Goal: Task Accomplishment & Management: Complete application form

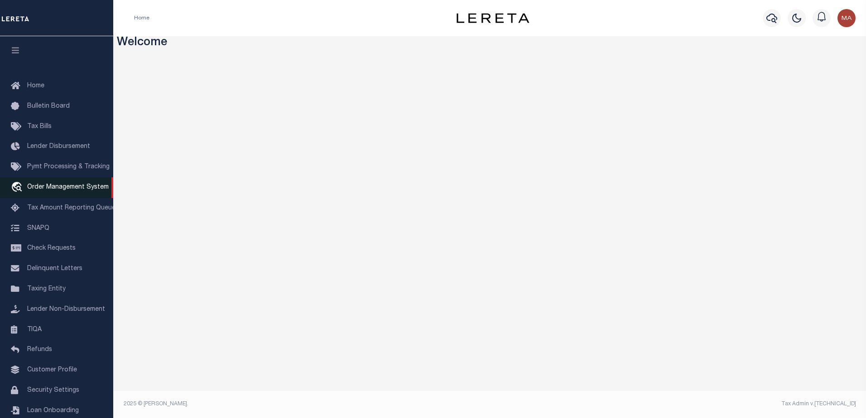
click at [52, 191] on span "Order Management System" at bounding box center [68, 187] width 82 height 6
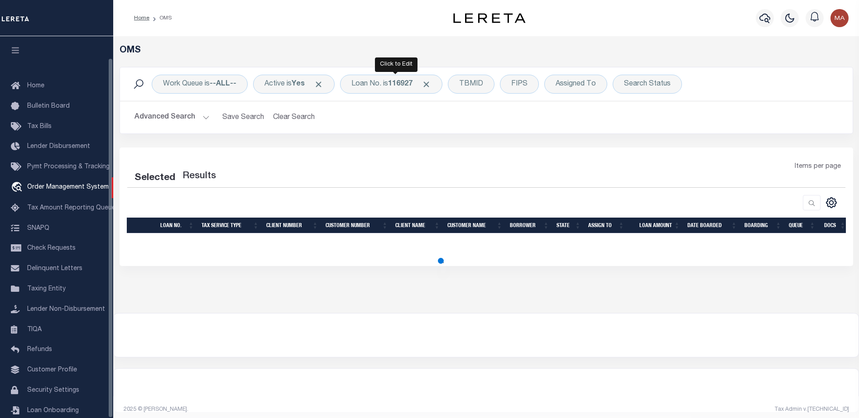
scroll to position [23, 0]
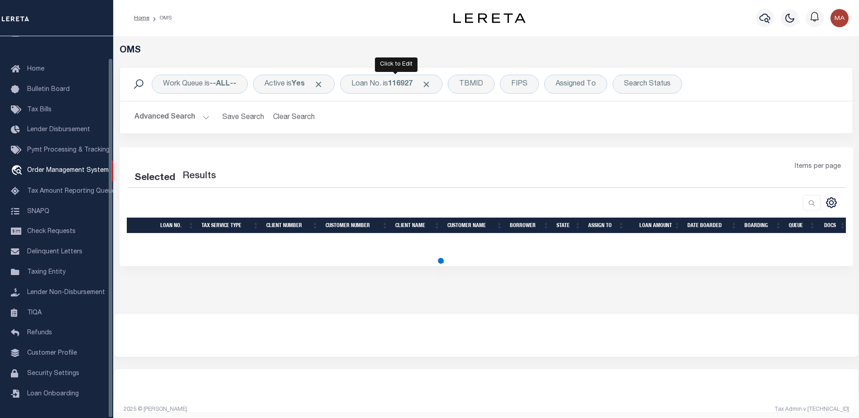
select select "200"
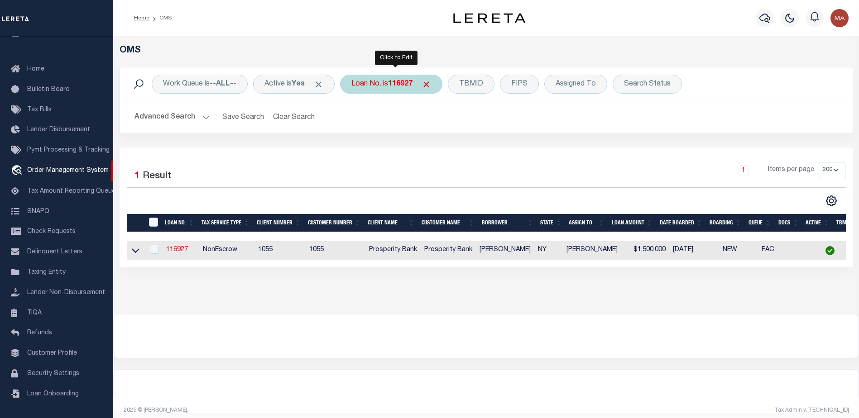
click at [395, 88] on b "116927" at bounding box center [400, 84] width 24 height 7
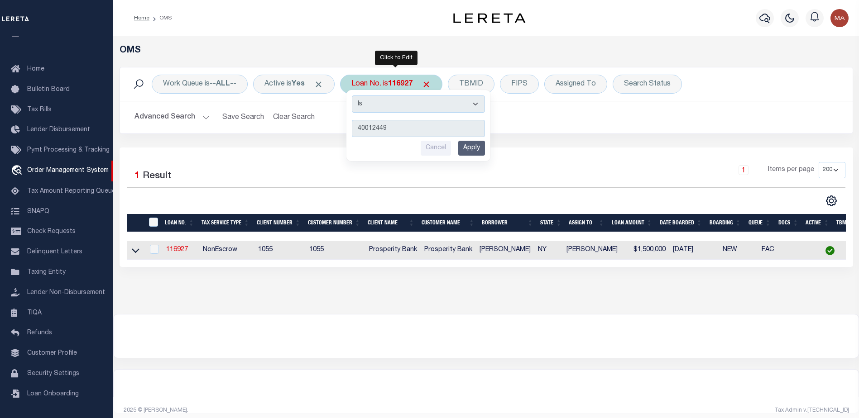
type input "40012449"
click at [479, 149] on input "Apply" at bounding box center [471, 148] width 27 height 15
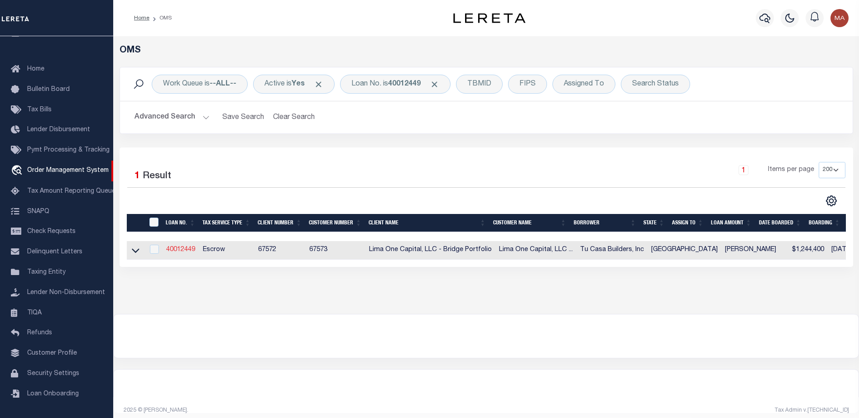
click at [168, 250] on link "40012449" at bounding box center [180, 250] width 29 height 6
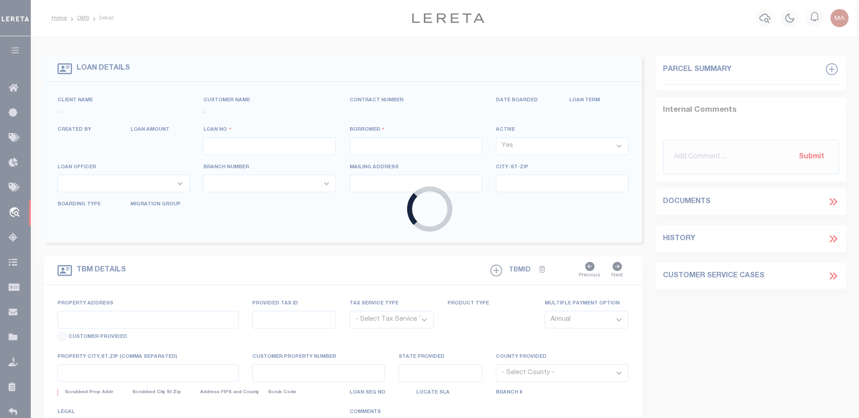
type input "40012449"
type input "Tu Casa Builders, Inc"
select select
type input "[STREET_ADDRESS][PERSON_NAME]"
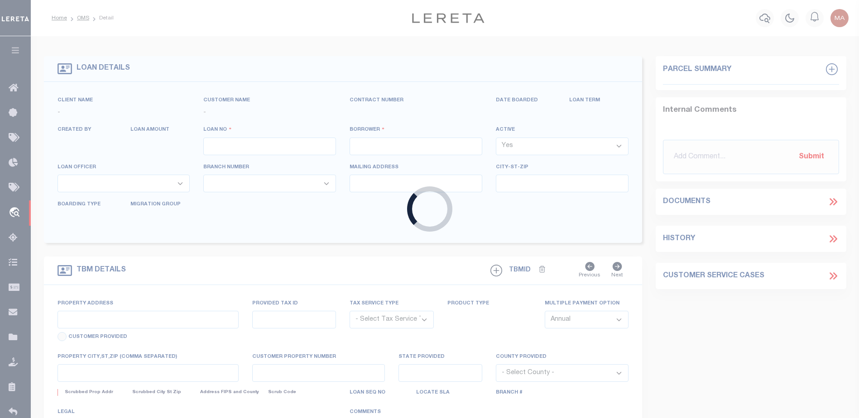
type input "[GEOGRAPHIC_DATA]"
select select
select select "Escrow"
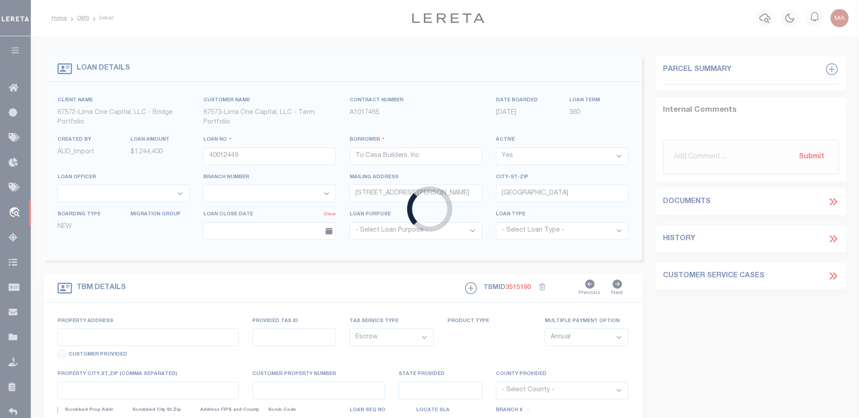
select select "164235"
select select "26297"
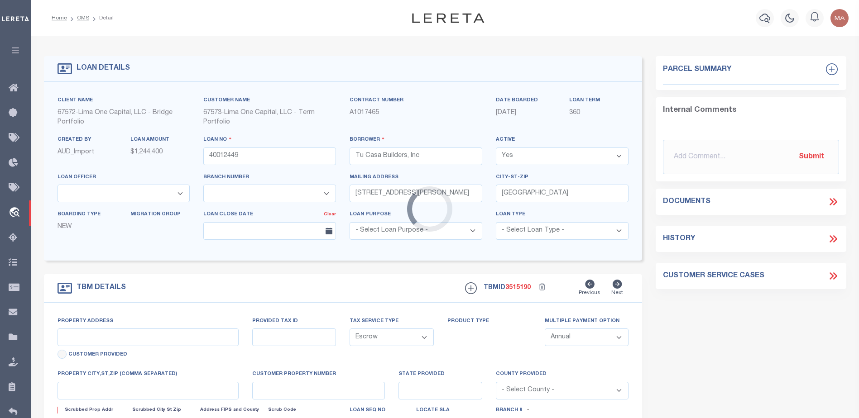
type input "[STREET_ADDRESS]"
type input "5922-00-008-0100-907"
select select
type input "[US_STATE][GEOGRAPHIC_DATA]"
type input "40012449-7"
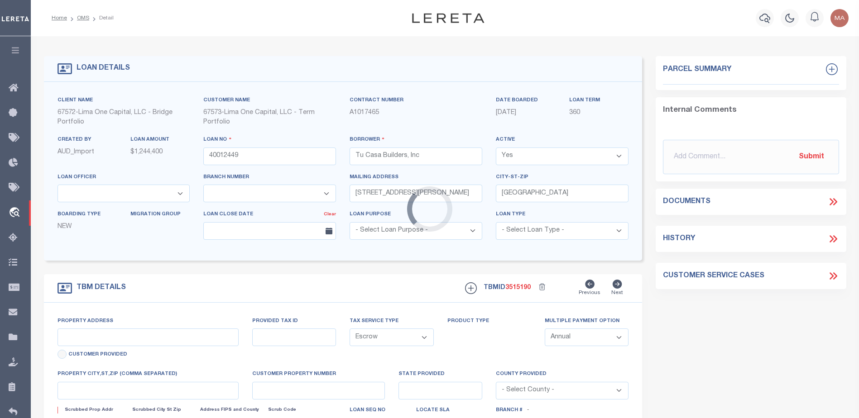
type input "[GEOGRAPHIC_DATA]"
select select
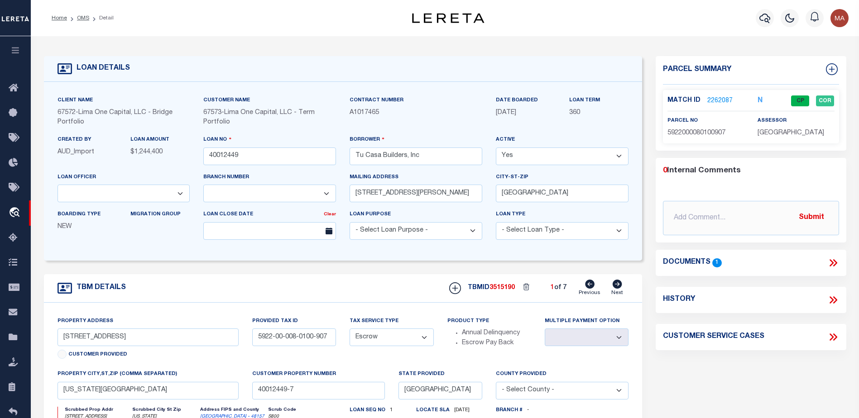
click at [616, 286] on icon at bounding box center [617, 284] width 10 height 9
type input "[STREET_ADDRESS]"
type input "2150-01-010-4900-907"
select select
type input "[US_STATE][GEOGRAPHIC_DATA] 77489"
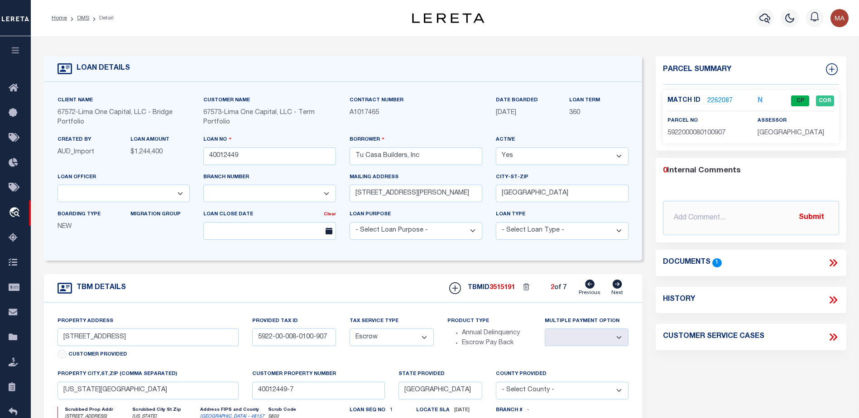
type input "40012449-1"
select select
click at [616, 286] on icon at bounding box center [617, 284] width 10 height 9
type input "[STREET_ADDRESS]"
type input "[PHONE_NUMBER]"
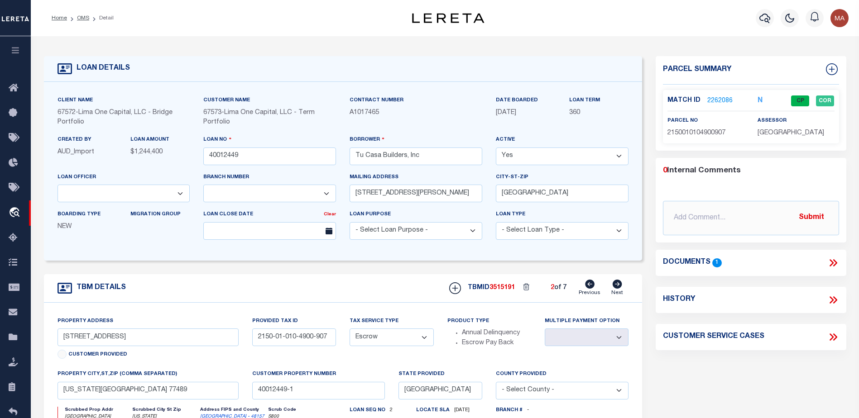
select select
type input "[GEOGRAPHIC_DATA]"
type input "40012449-6"
select select
click at [616, 286] on icon at bounding box center [617, 284] width 10 height 9
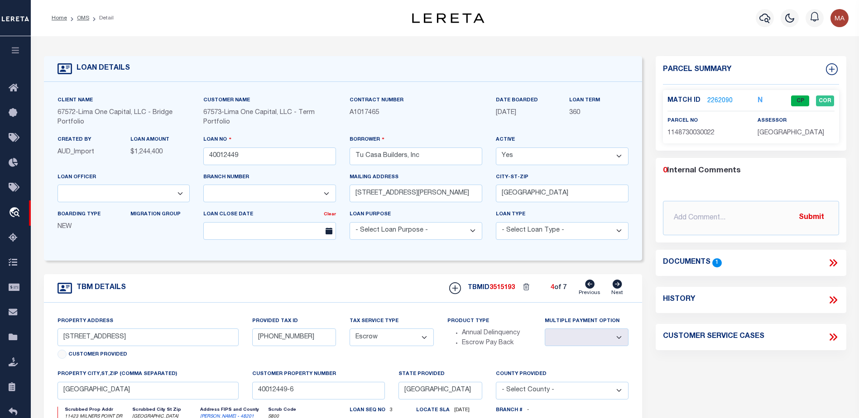
type input "[STREET_ADDRESS]"
type input "[PHONE_NUMBER]"
select select
type input "Spring TX 77389"
type input "40012449-2"
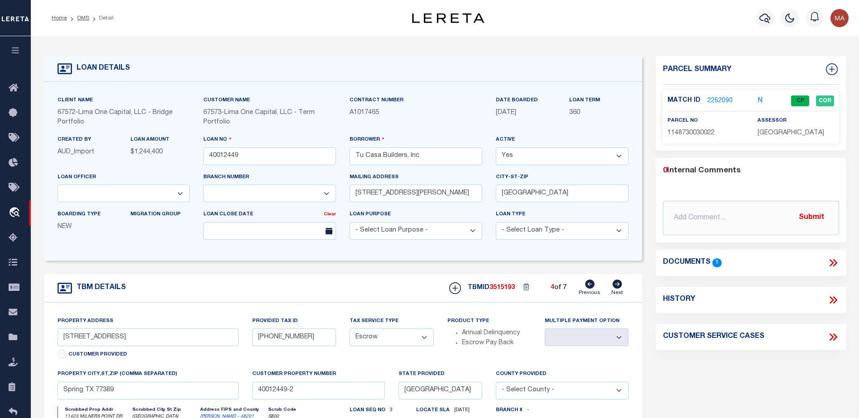
select select
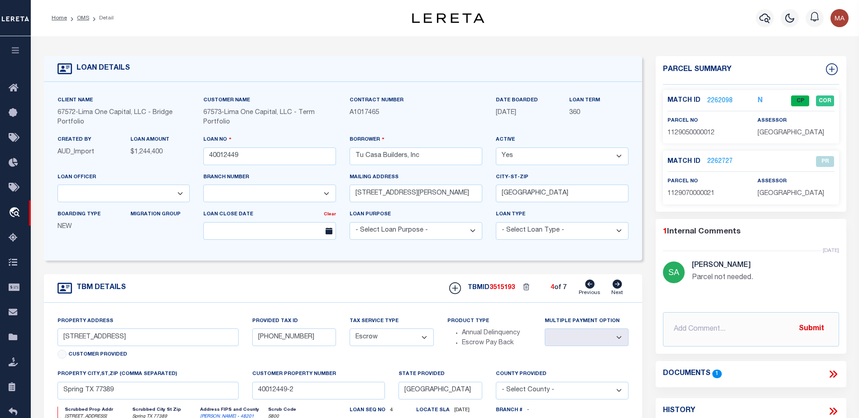
click at [616, 286] on icon at bounding box center [617, 284] width 10 height 9
type input "[STREET_ADDRESS][PERSON_NAME]"
type input "[PHONE_NUMBER]"
select select
type input "[GEOGRAPHIC_DATA]"
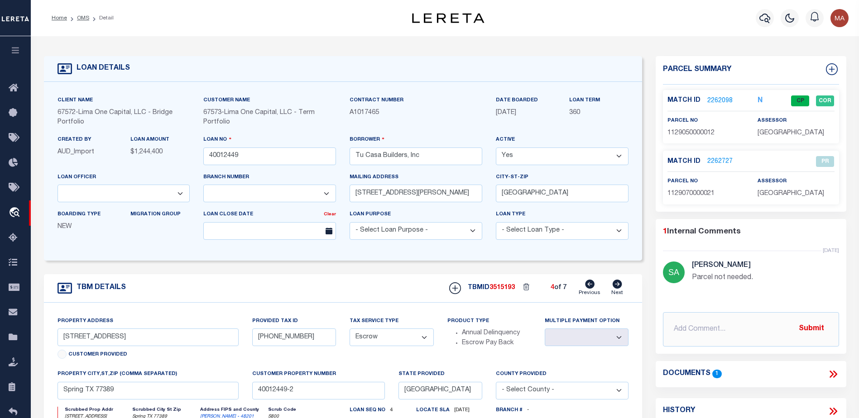
type input "40012449-4"
select select
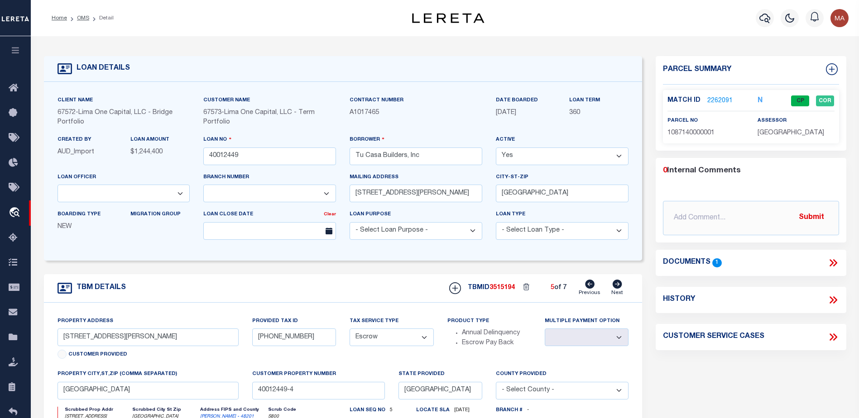
click at [616, 286] on icon at bounding box center [617, 284] width 10 height 9
type input "[STREET_ADDRESS]"
type input "[PHONE_NUMBER]"
select select
type input "40012449-5"
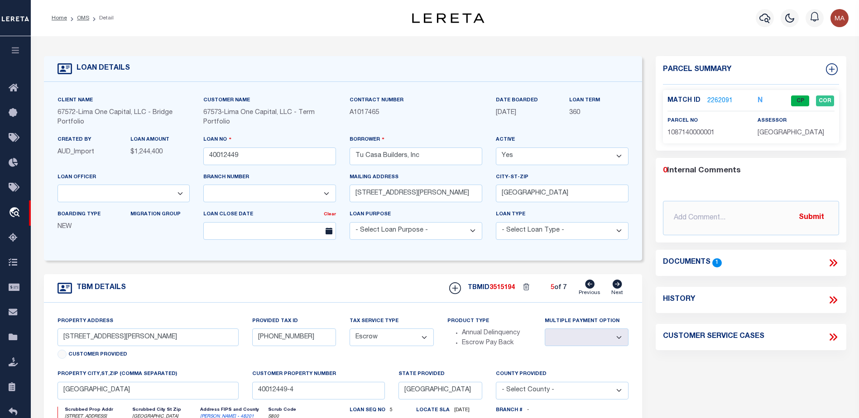
select select
click at [616, 286] on icon at bounding box center [617, 284] width 10 height 9
type input "[STREET_ADDRESS][PERSON_NAME]"
type input "[PHONE_NUMBER]"
select select
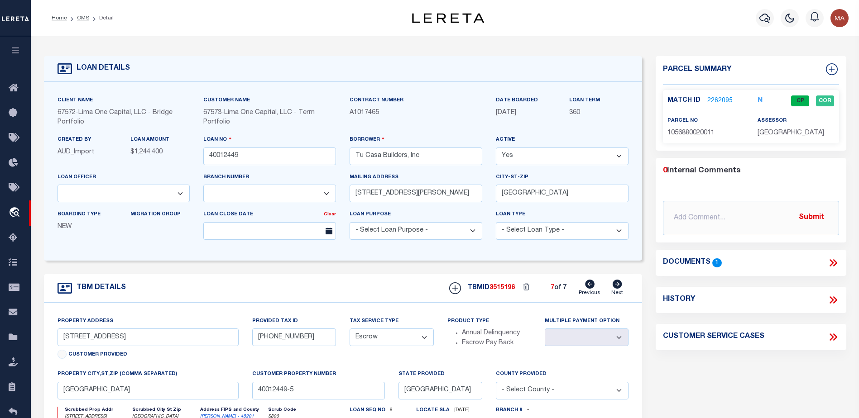
type input "Spring TX 77379"
type input "40012449-3"
select select
click at [616, 286] on icon at bounding box center [617, 284] width 10 height 9
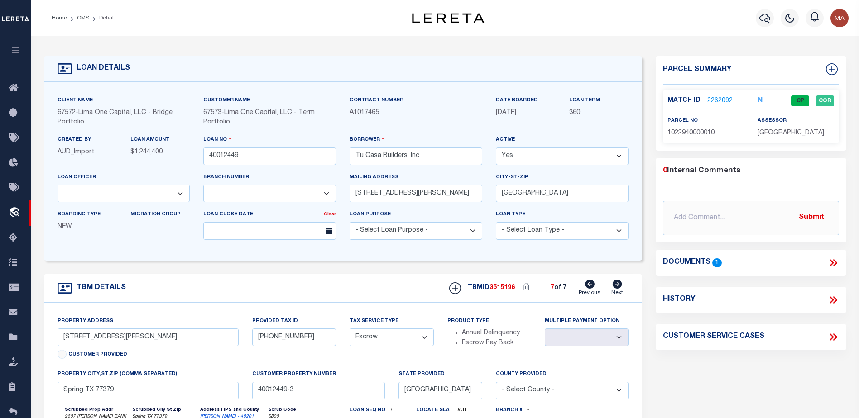
click at [594, 286] on icon at bounding box center [590, 284] width 10 height 9
type input "[STREET_ADDRESS]"
type input "[PHONE_NUMBER]"
select select
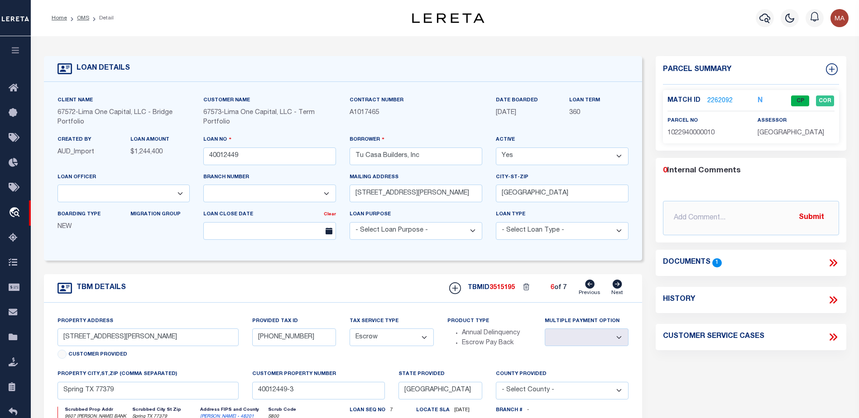
type input "[GEOGRAPHIC_DATA]"
type input "40012449-5"
select select
click at [594, 286] on icon at bounding box center [590, 284] width 10 height 9
type input "[STREET_ADDRESS][PERSON_NAME]"
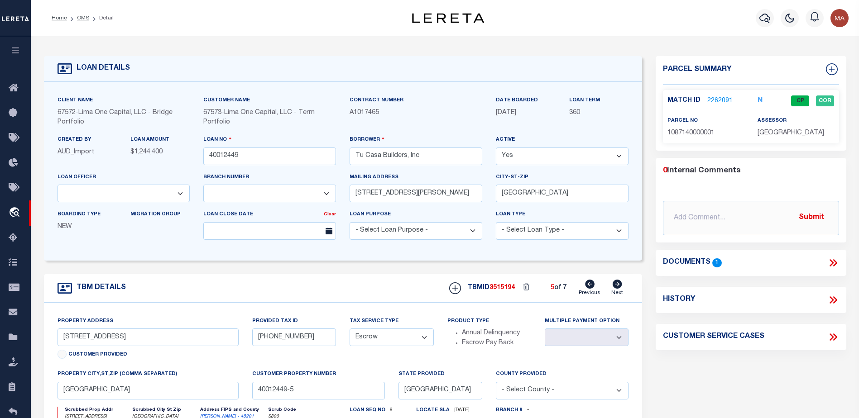
type input "[PHONE_NUMBER]"
select select
type input "40012449-4"
select select
click at [594, 286] on icon at bounding box center [590, 284] width 10 height 9
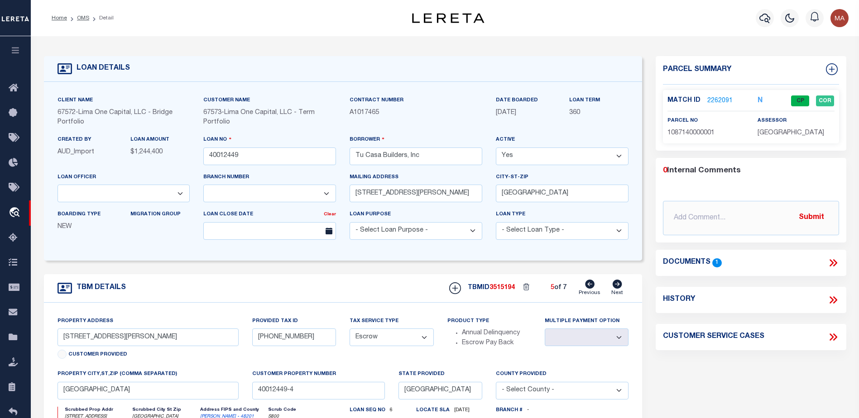
type input "[STREET_ADDRESS]"
type input "[PHONE_NUMBER]"
select select
type input "Spring TX 77389"
type input "40012449-2"
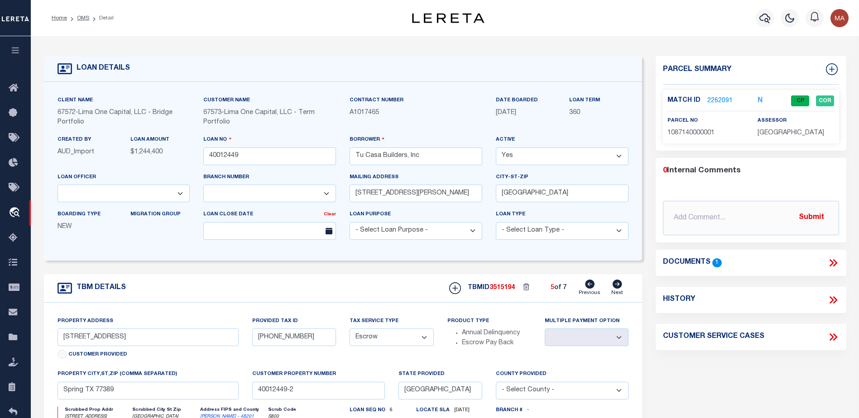
select select
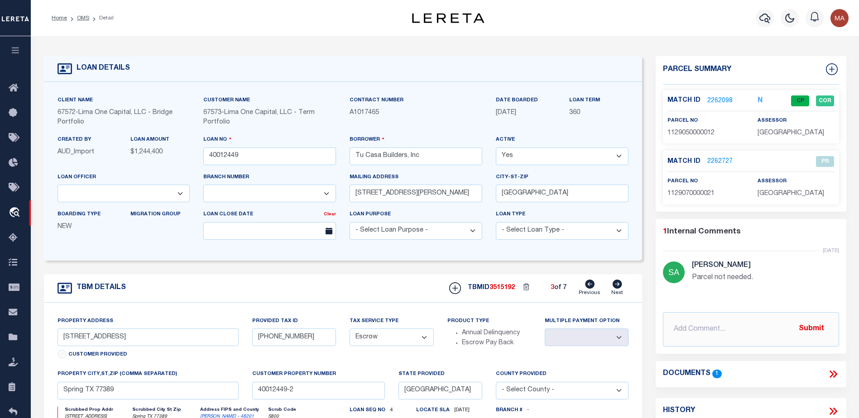
click at [594, 286] on icon at bounding box center [590, 284] width 10 height 9
type input "[STREET_ADDRESS]"
type input "[PHONE_NUMBER]"
select select
type input "[GEOGRAPHIC_DATA]"
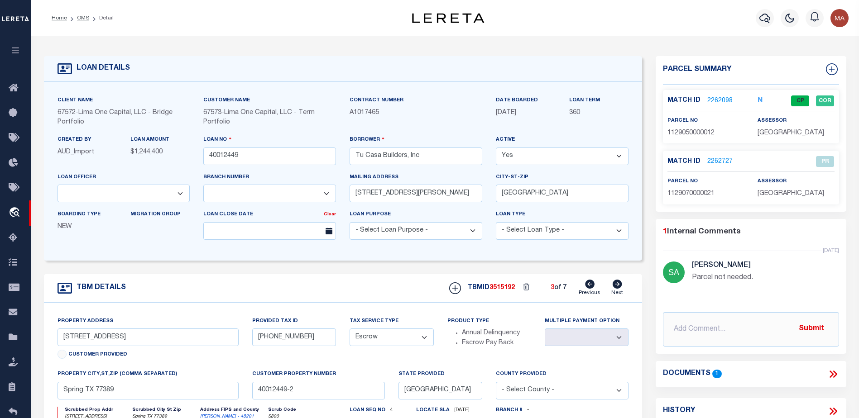
type input "40012449-6"
select select
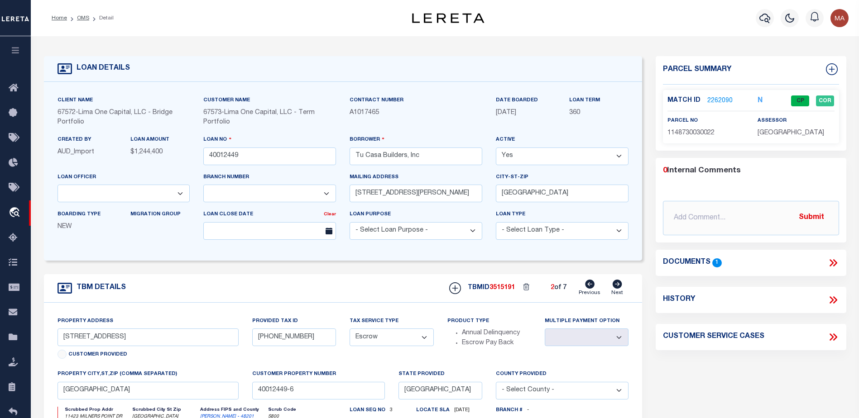
type input "[STREET_ADDRESS]"
type input "2150-01-010-4900-907"
select select
type input "[US_STATE][GEOGRAPHIC_DATA] 77489"
type input "40012449-1"
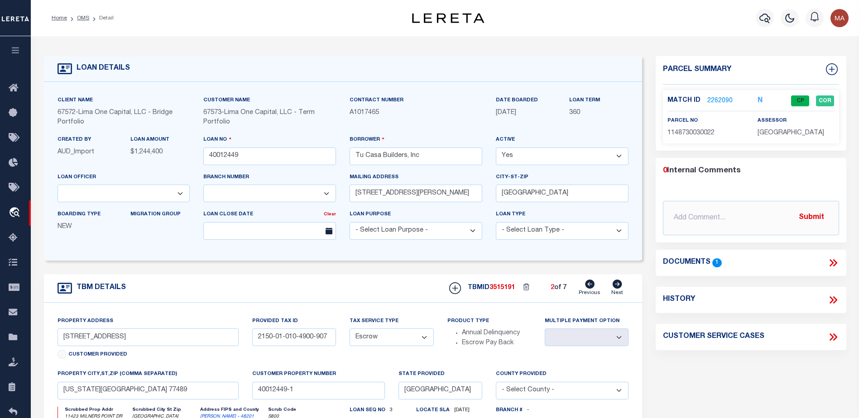
select select
click at [594, 286] on icon at bounding box center [590, 284] width 10 height 9
type input "[STREET_ADDRESS]"
type input "5922-00-008-0100-907"
select select
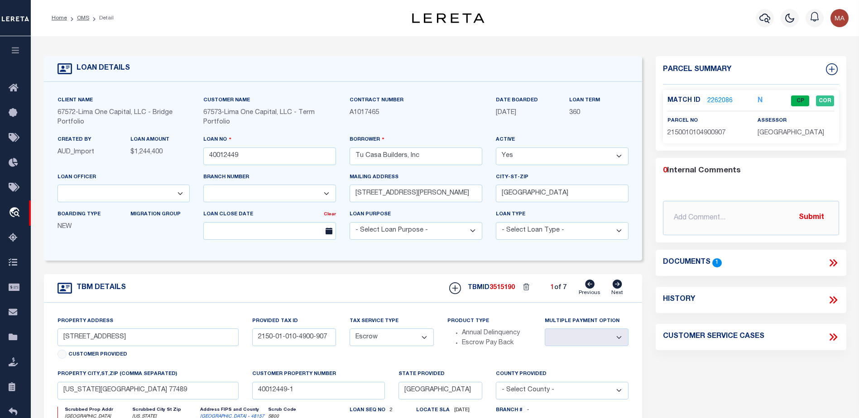
type input "[US_STATE][GEOGRAPHIC_DATA]"
type input "40012449-7"
select select
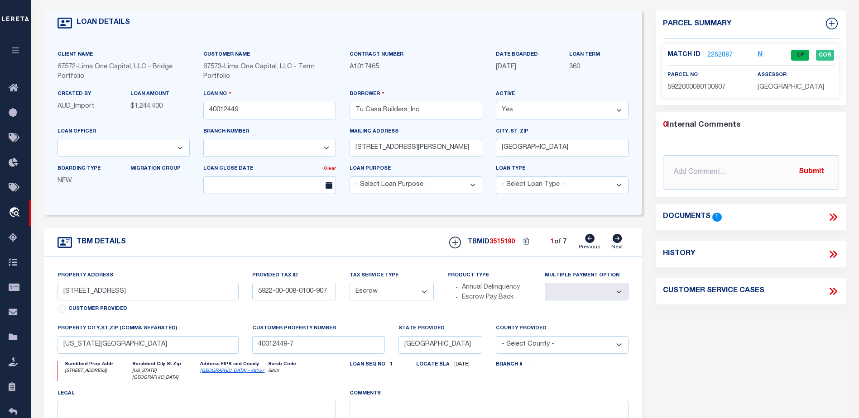
scroll to position [45, 0]
click at [616, 242] on icon at bounding box center [618, 239] width 10 height 9
type input "[STREET_ADDRESS]"
type input "2150-01-010-4900-907"
select select
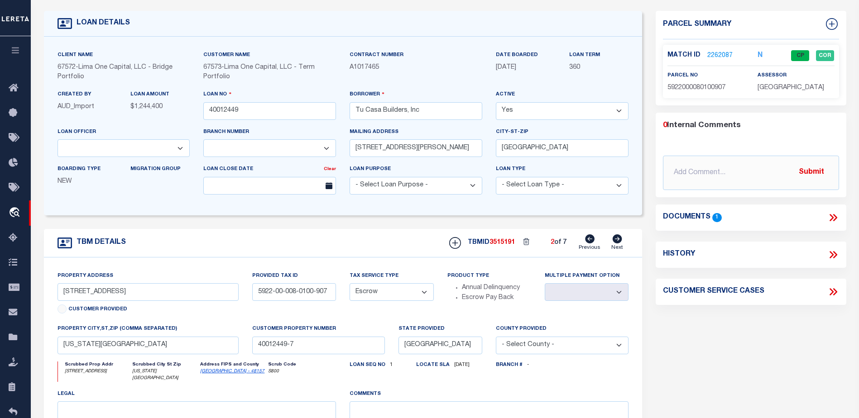
type input "[US_STATE][GEOGRAPHIC_DATA] 77489"
type input "40012449-1"
select select
click at [618, 238] on icon at bounding box center [618, 239] width 10 height 9
type input "[STREET_ADDRESS]"
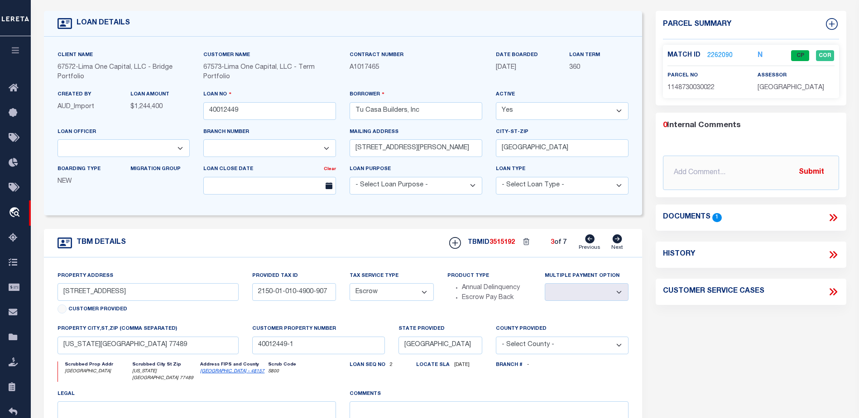
type input "[PHONE_NUMBER]"
select select
type input "[GEOGRAPHIC_DATA]"
type input "40012449-6"
select select
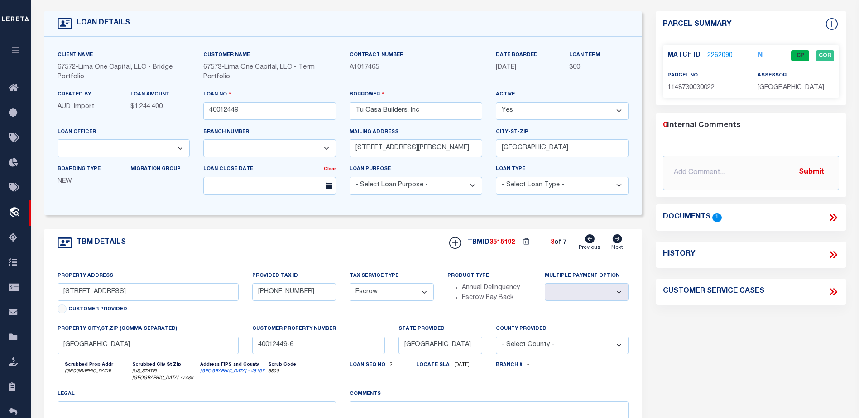
click at [618, 238] on icon at bounding box center [618, 239] width 10 height 9
type input "[STREET_ADDRESS]"
type input "[PHONE_NUMBER]"
select select
type input "Spring TX 77389"
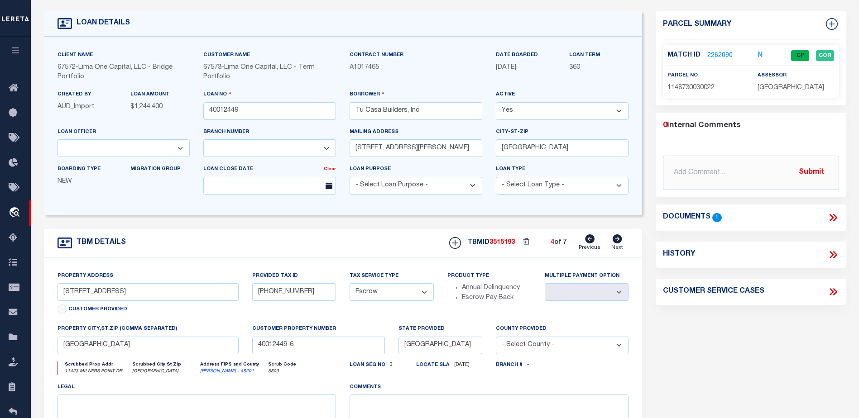
type input "40012449-2"
select select
click at [618, 238] on icon at bounding box center [618, 239] width 10 height 9
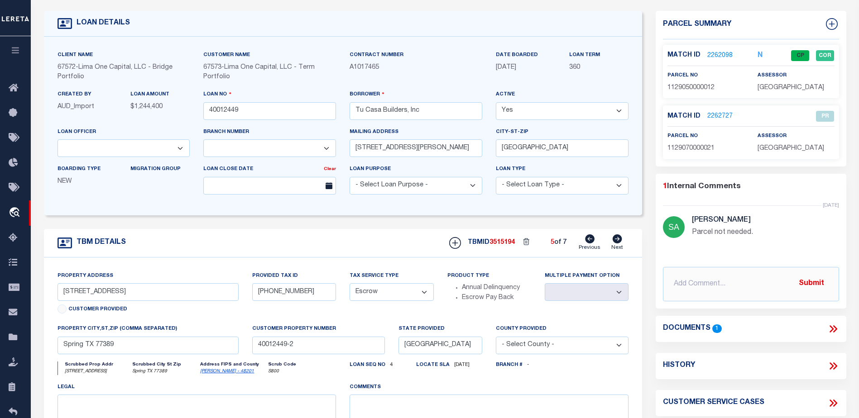
type input "[STREET_ADDRESS][PERSON_NAME]"
type input "[PHONE_NUMBER]"
select select
type input "[GEOGRAPHIC_DATA]"
type input "40012449-4"
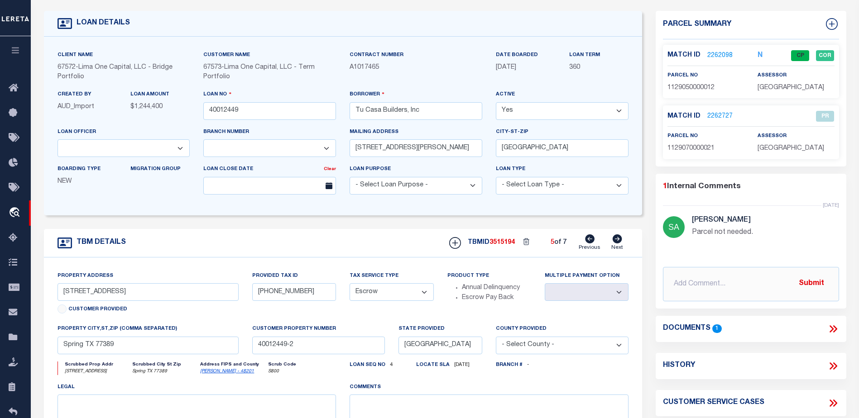
select select
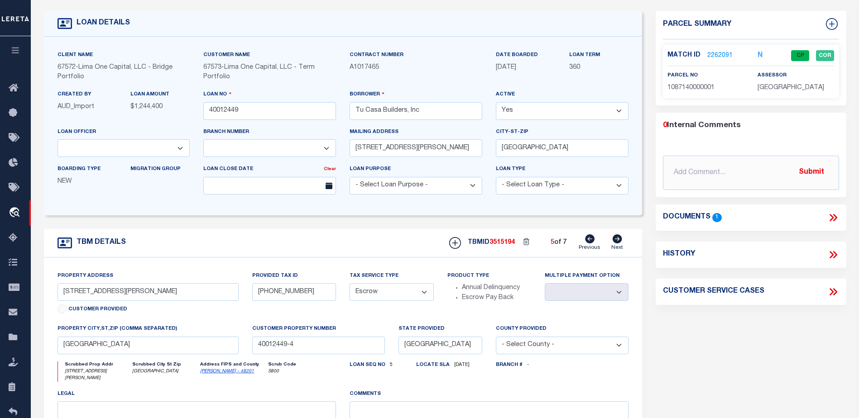
click at [618, 238] on icon at bounding box center [618, 239] width 10 height 9
type input "[STREET_ADDRESS]"
type input "[PHONE_NUMBER]"
select select
type input "40012449-5"
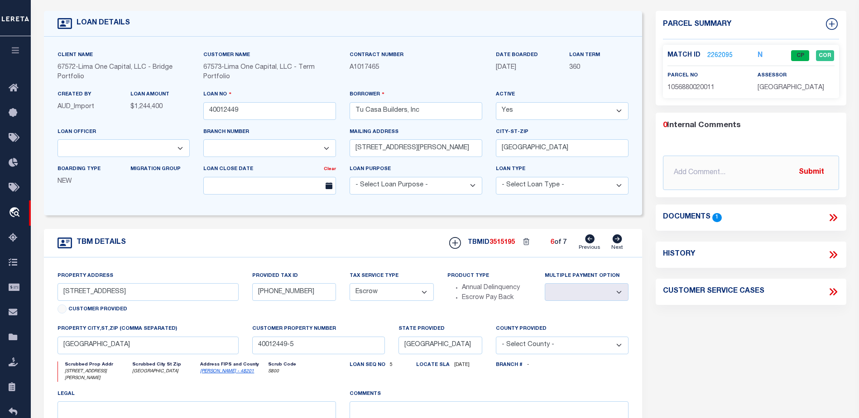
select select
click at [618, 238] on icon at bounding box center [618, 239] width 10 height 9
type input "[STREET_ADDRESS][PERSON_NAME]"
type input "[PHONE_NUMBER]"
select select
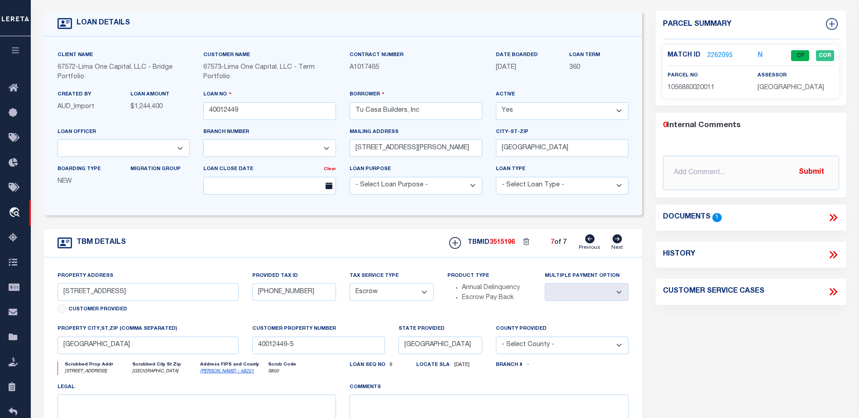
type input "Spring TX 77379"
type input "40012449-3"
select select
click at [590, 241] on icon at bounding box center [590, 239] width 10 height 9
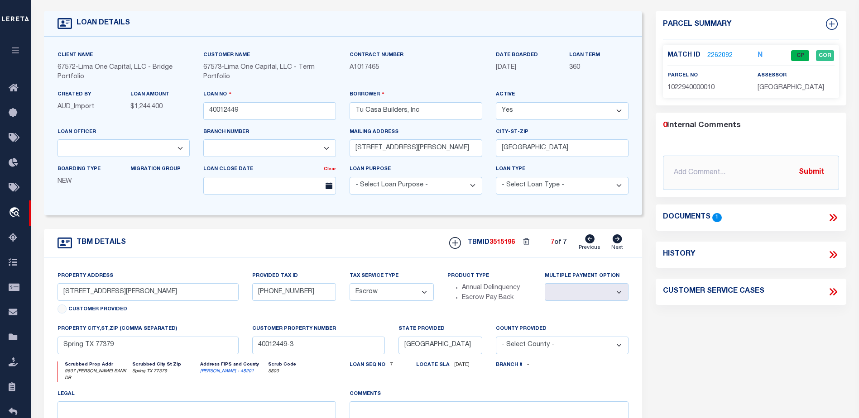
type input "[STREET_ADDRESS]"
type input "[PHONE_NUMBER]"
select select
type input "[GEOGRAPHIC_DATA]"
type input "40012449-5"
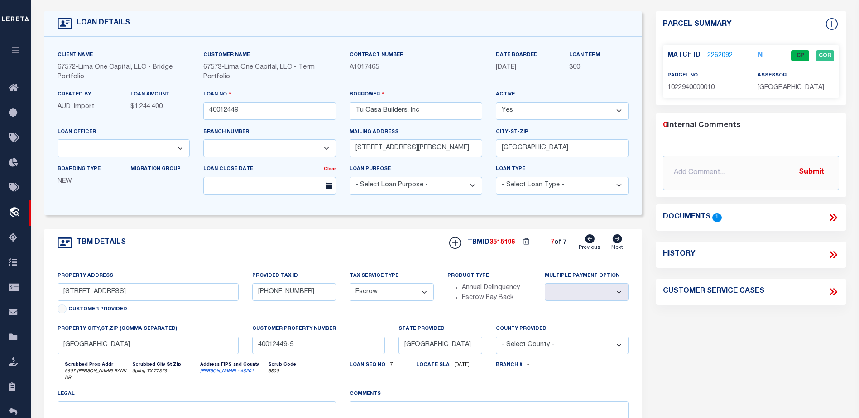
select select
click at [590, 241] on icon at bounding box center [590, 239] width 10 height 9
type input "[STREET_ADDRESS][PERSON_NAME]"
type input "[PHONE_NUMBER]"
select select
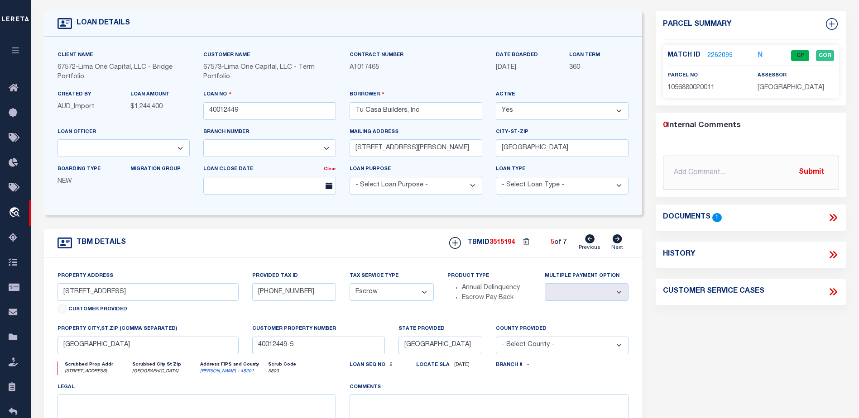
type input "40012449-4"
select select
click at [590, 241] on icon at bounding box center [590, 239] width 10 height 9
type input "[STREET_ADDRESS]"
type input "[PHONE_NUMBER]"
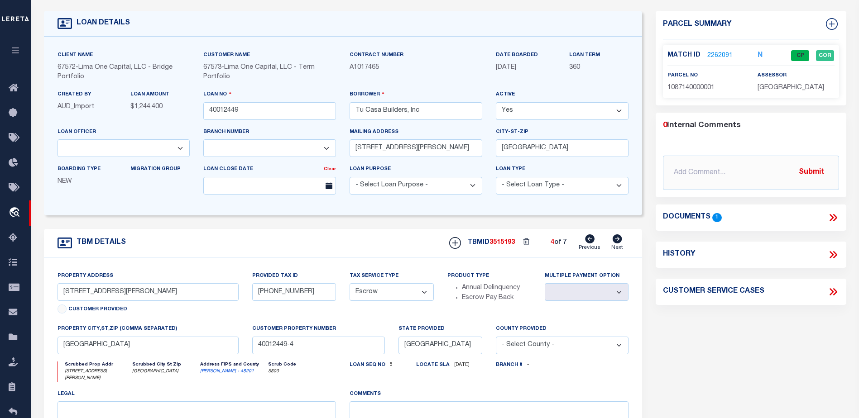
select select
type input "Spring TX 77389"
type input "40012449-2"
select select
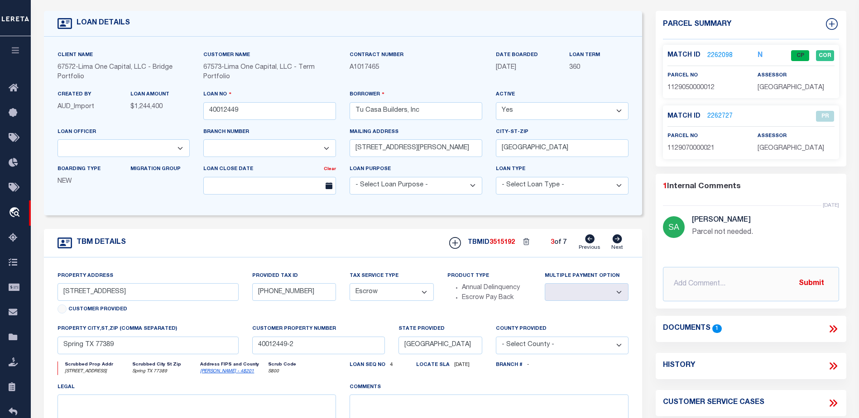
click at [590, 241] on icon at bounding box center [590, 239] width 10 height 9
type input "[STREET_ADDRESS]"
type input "[PHONE_NUMBER]"
select select
type input "[GEOGRAPHIC_DATA]"
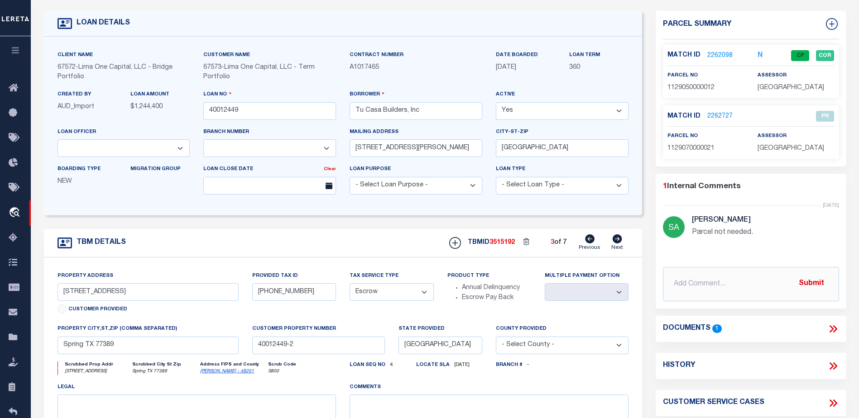
type input "40012449-6"
select select
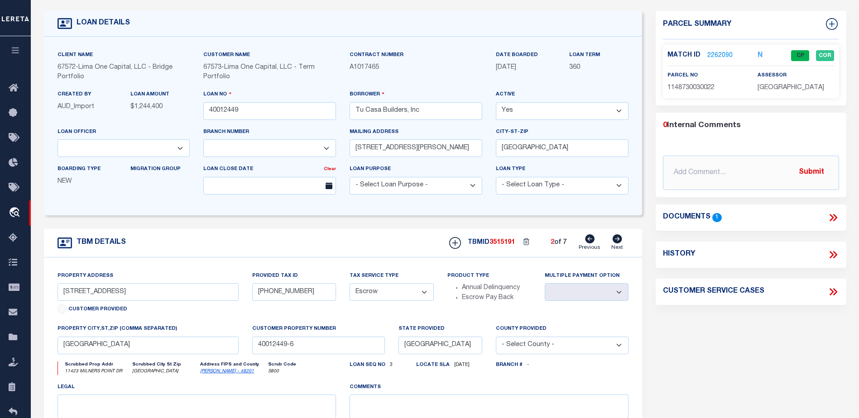
click at [590, 241] on icon at bounding box center [590, 239] width 10 height 9
type input "[STREET_ADDRESS]"
type input "2150-01-010-4900-907"
select select
type input "[US_STATE][GEOGRAPHIC_DATA] 77489"
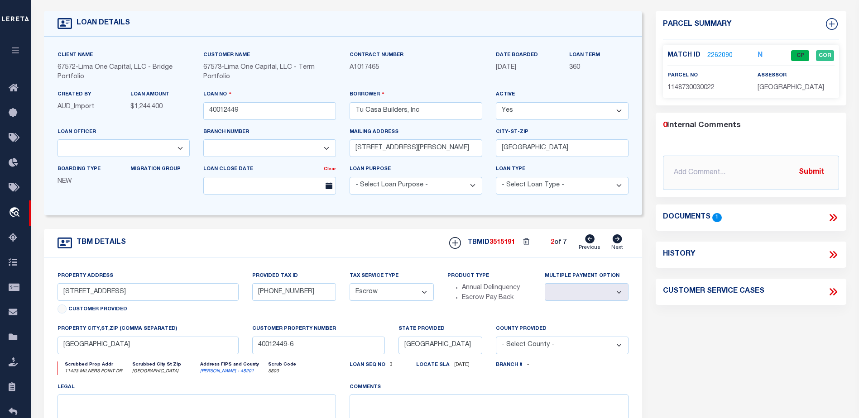
type input "40012449-1"
select select
type input "[STREET_ADDRESS]"
type input "5922-00-008-0100-907"
select select
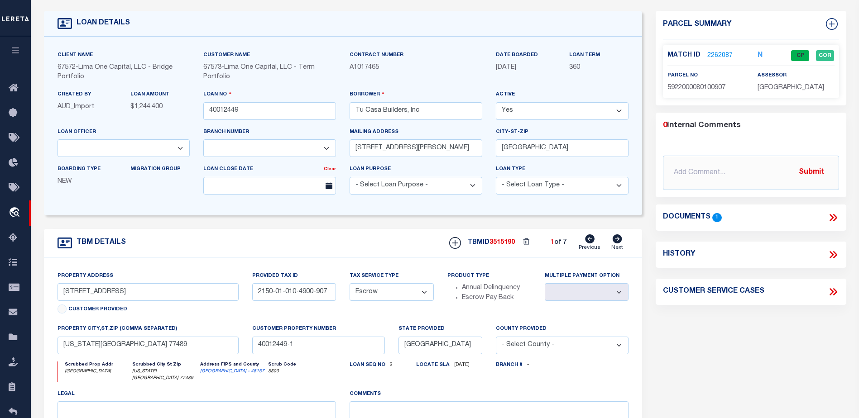
type input "[US_STATE][GEOGRAPHIC_DATA]"
type input "40012449-7"
select select
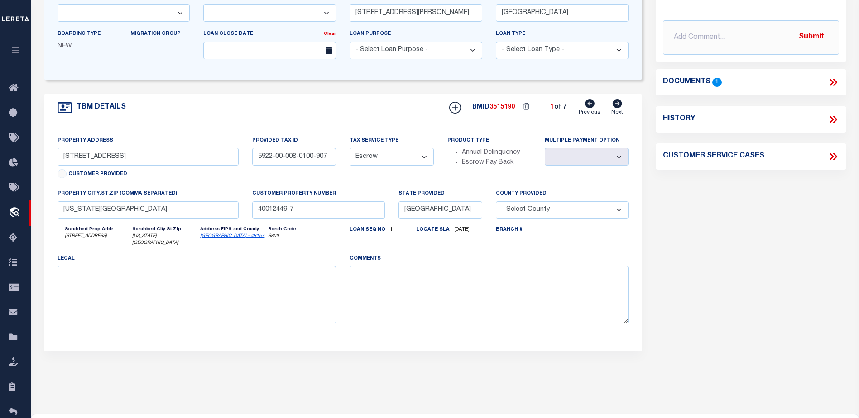
scroll to position [181, 0]
click at [618, 103] on icon at bounding box center [617, 103] width 10 height 9
type input "[STREET_ADDRESS]"
type input "2150-01-010-4900-907"
select select
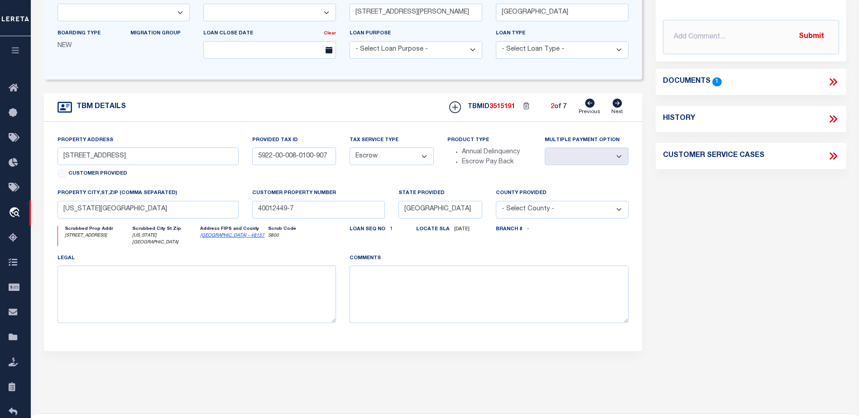
type input "[US_STATE][GEOGRAPHIC_DATA] 77489"
type input "40012449-1"
select select
click at [618, 103] on icon at bounding box center [617, 103] width 10 height 9
type input "[STREET_ADDRESS]"
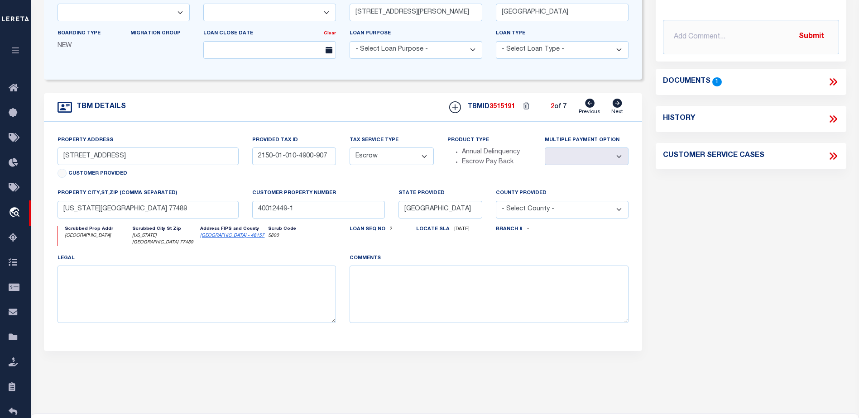
type input "[PHONE_NUMBER]"
select select
type input "[GEOGRAPHIC_DATA]"
type input "40012449-6"
select select
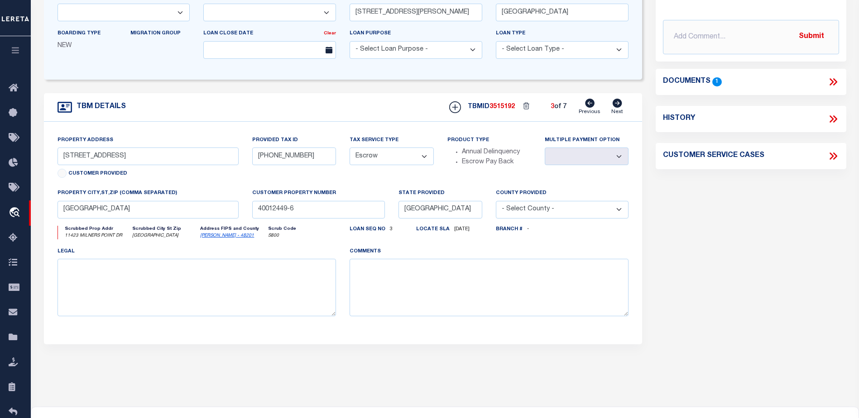
click at [617, 104] on icon at bounding box center [617, 103] width 10 height 9
type input "[STREET_ADDRESS]"
type input "[PHONE_NUMBER]"
select select
type input "Spring TX 77389"
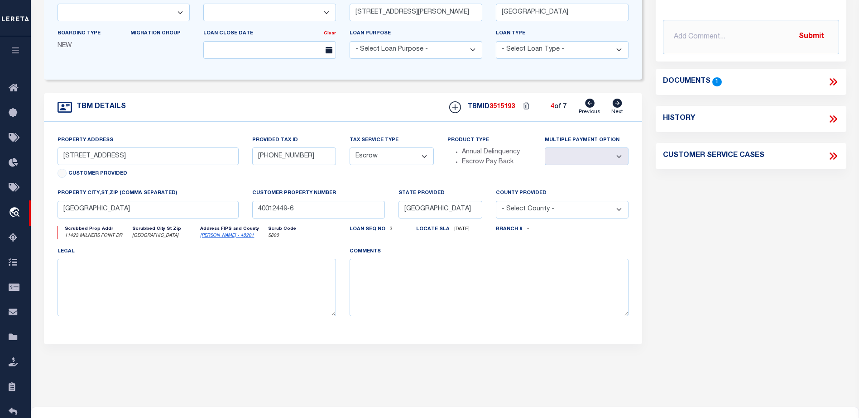
type input "40012449-2"
select select
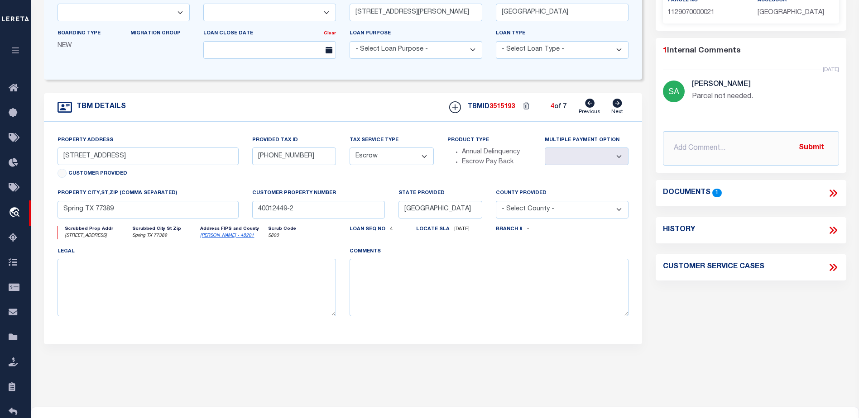
click at [617, 104] on icon at bounding box center [618, 103] width 10 height 9
type input "[STREET_ADDRESS][PERSON_NAME]"
type input "[PHONE_NUMBER]"
select select
type input "[GEOGRAPHIC_DATA]"
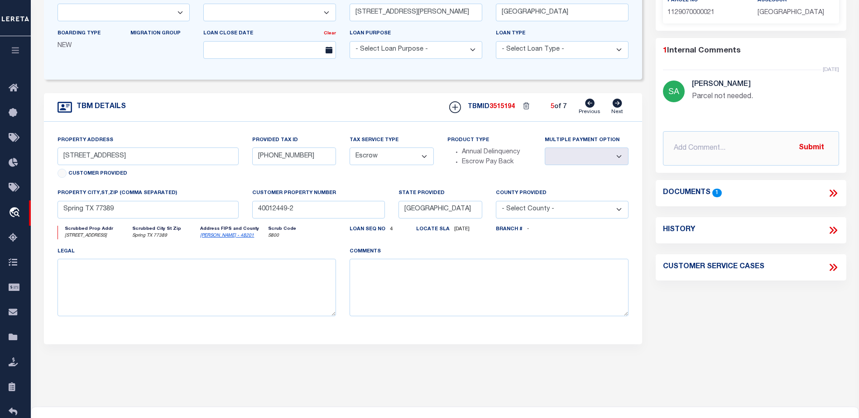
type input "40012449-4"
select select
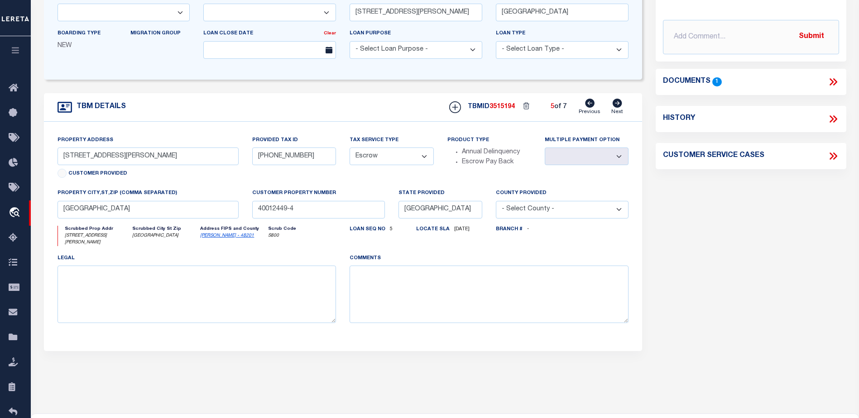
click at [617, 104] on icon at bounding box center [618, 103] width 10 height 9
type input "[STREET_ADDRESS]"
type input "[PHONE_NUMBER]"
select select
type input "40012449-5"
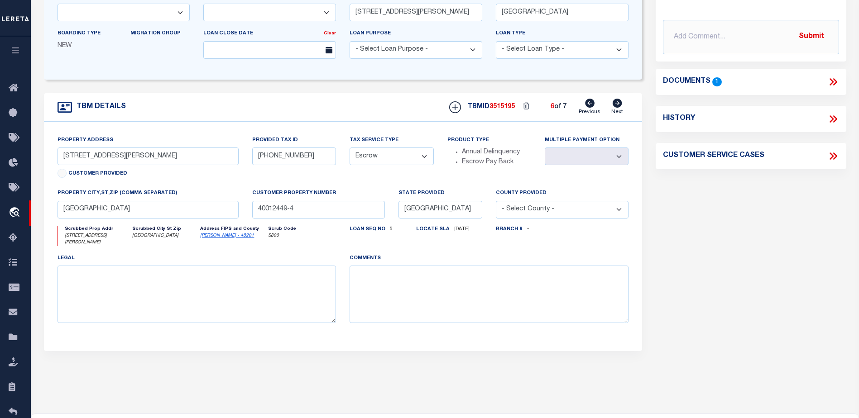
select select
click at [617, 104] on icon at bounding box center [618, 103] width 10 height 9
type input "[STREET_ADDRESS][PERSON_NAME]"
type input "[PHONE_NUMBER]"
select select
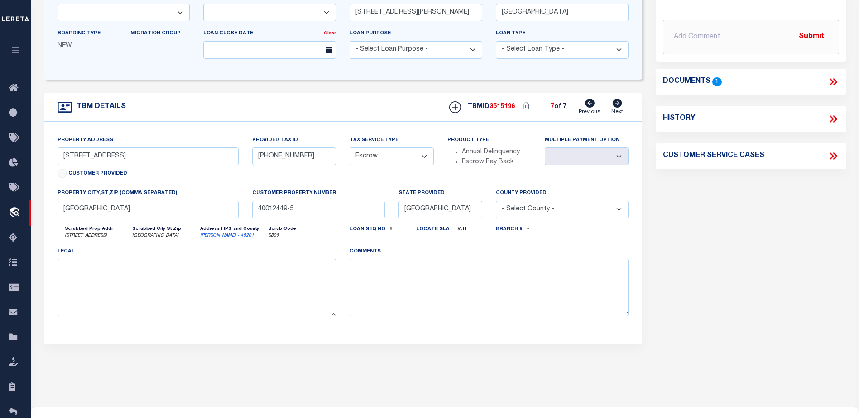
type input "Spring TX 77379"
type input "40012449-3"
select select
click at [617, 104] on icon at bounding box center [618, 103] width 10 height 9
click at [590, 105] on icon at bounding box center [590, 103] width 10 height 9
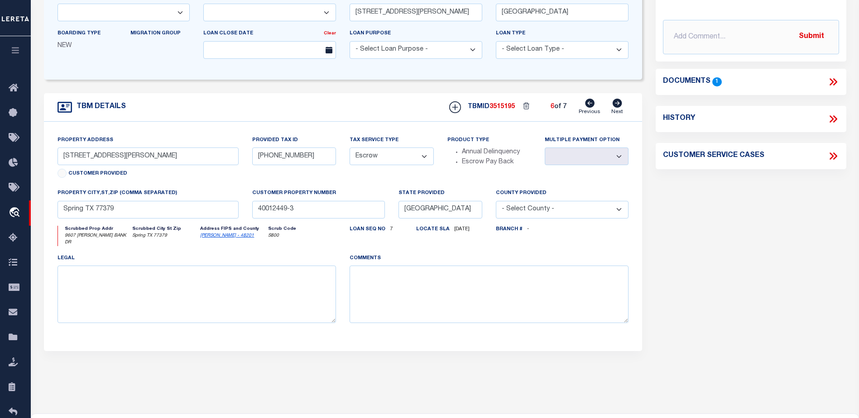
type input "[STREET_ADDRESS]"
type input "[PHONE_NUMBER]"
select select
type input "[GEOGRAPHIC_DATA]"
type input "40012449-5"
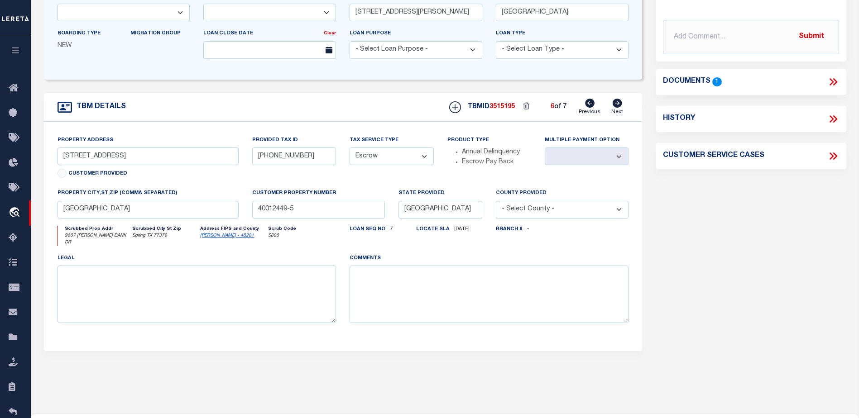
select select
click at [590, 105] on icon at bounding box center [590, 103] width 10 height 9
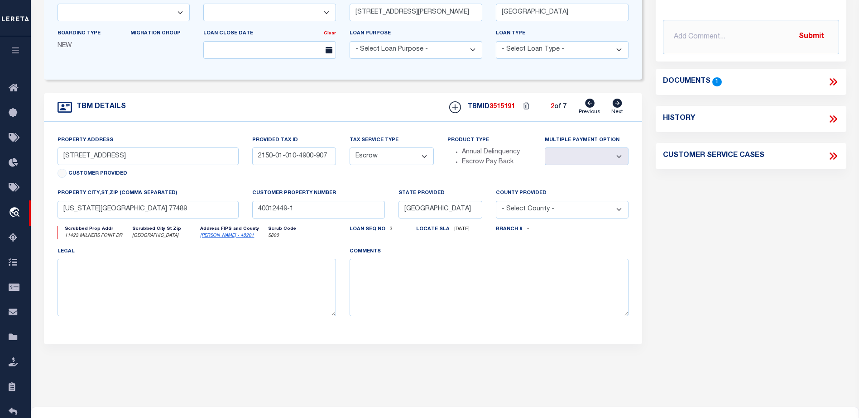
click at [590, 105] on icon at bounding box center [590, 103] width 10 height 9
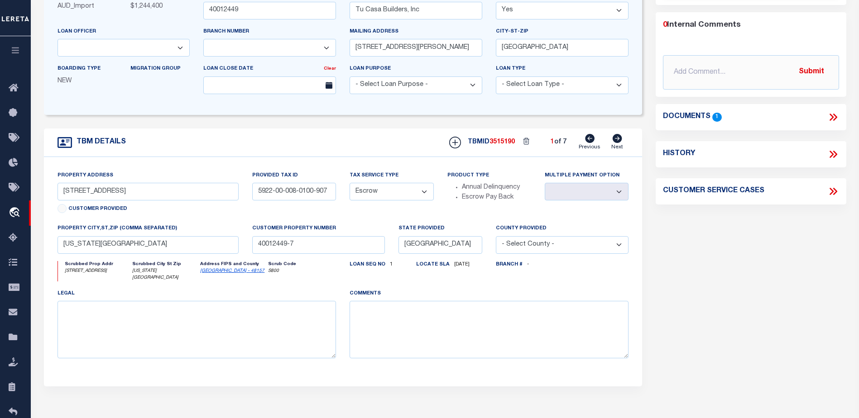
scroll to position [91, 0]
